Goal: Task Accomplishment & Management: Manage account settings

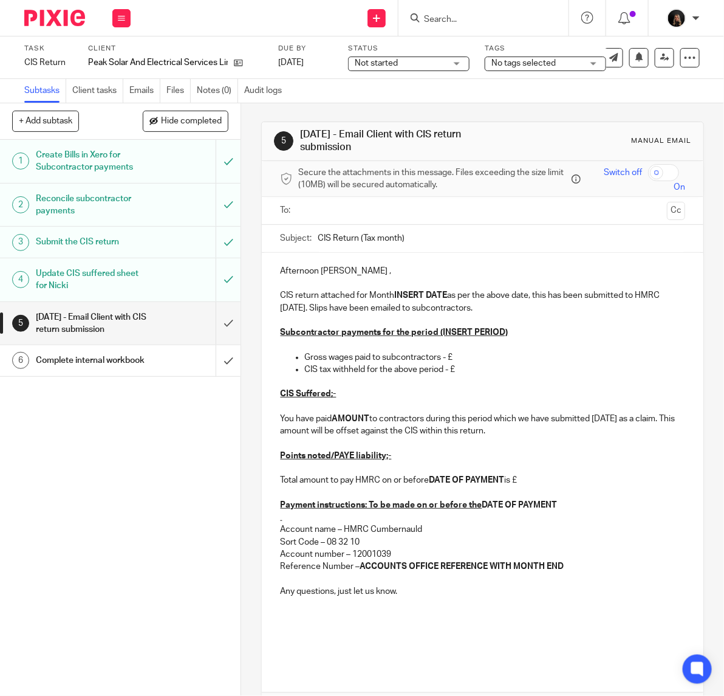
click at [53, 16] on img at bounding box center [54, 18] width 61 height 16
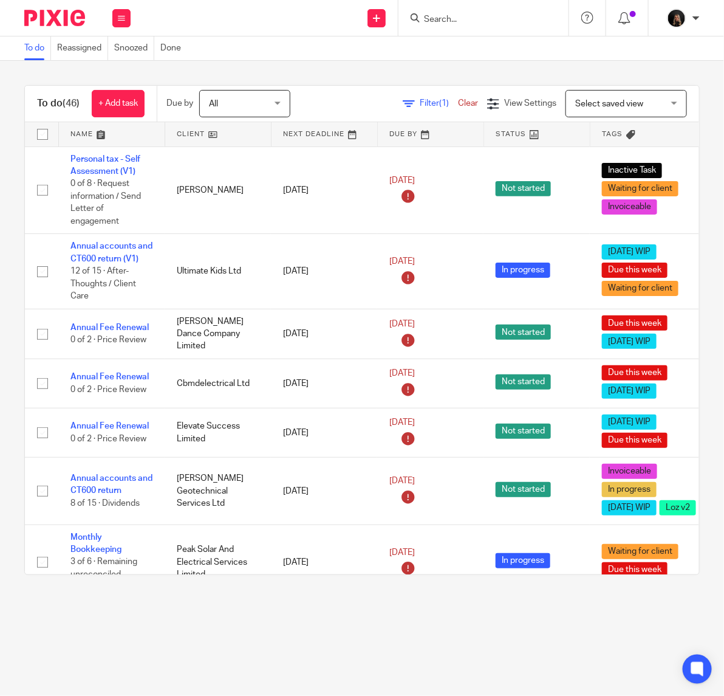
click at [480, 594] on div "To do (46) + Add task Due by All All Today Tomorrow This week Next week This mo…" at bounding box center [362, 330] width 724 height 538
click at [58, 10] on img at bounding box center [54, 18] width 61 height 16
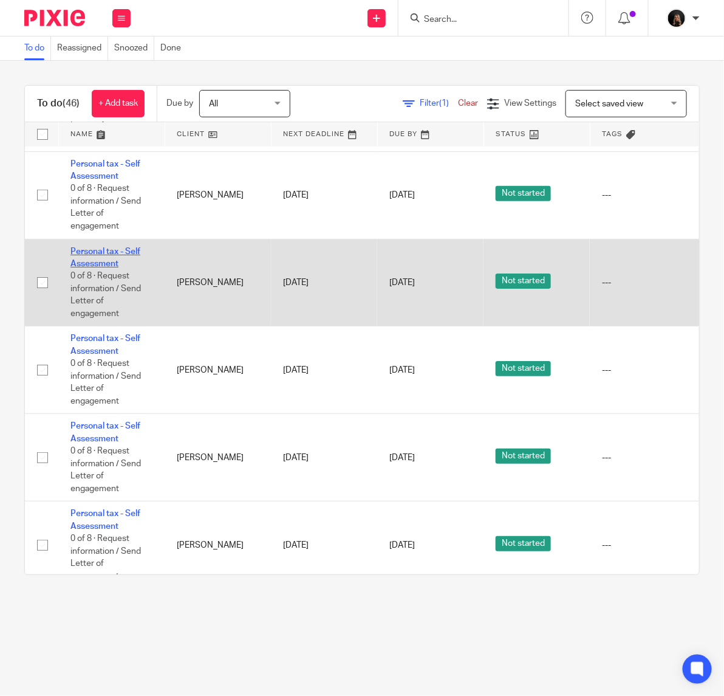
scroll to position [3016, 0]
